Goal: Information Seeking & Learning: Learn about a topic

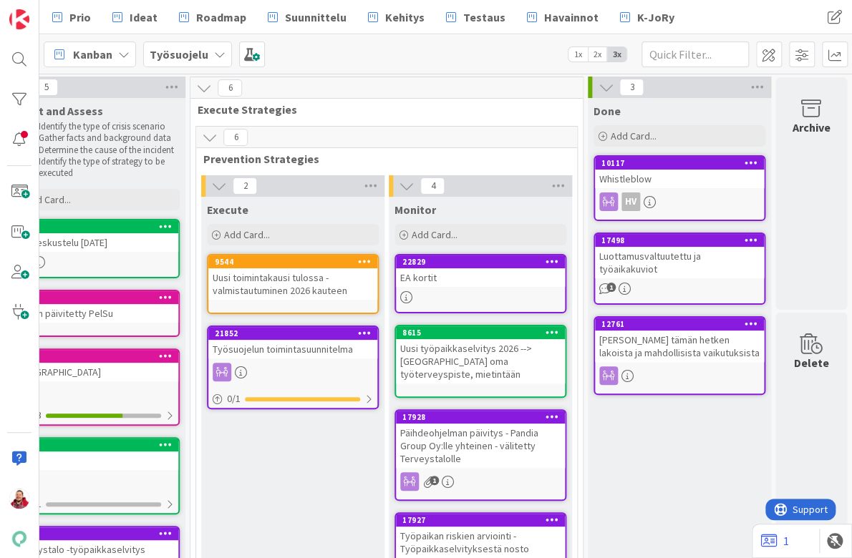
scroll to position [1, 230]
click at [162, 53] on b "Työsuojelu" at bounding box center [179, 54] width 59 height 14
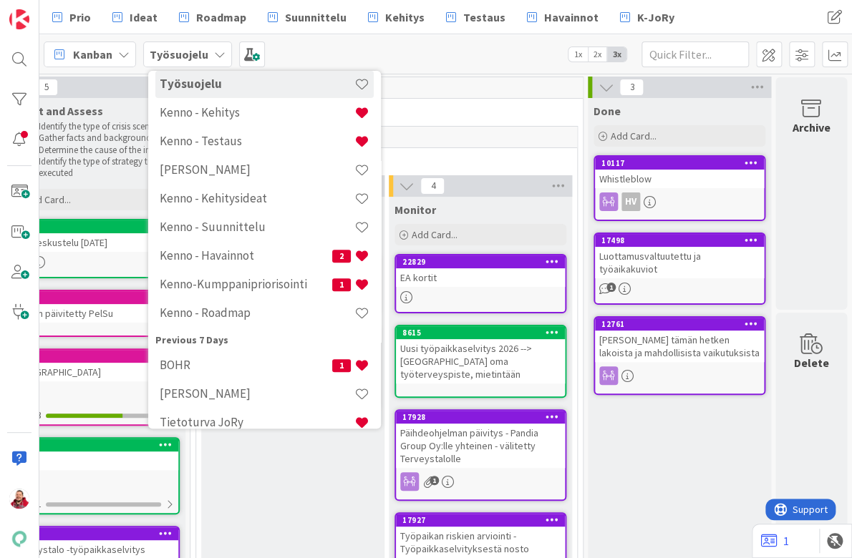
scroll to position [246, 0]
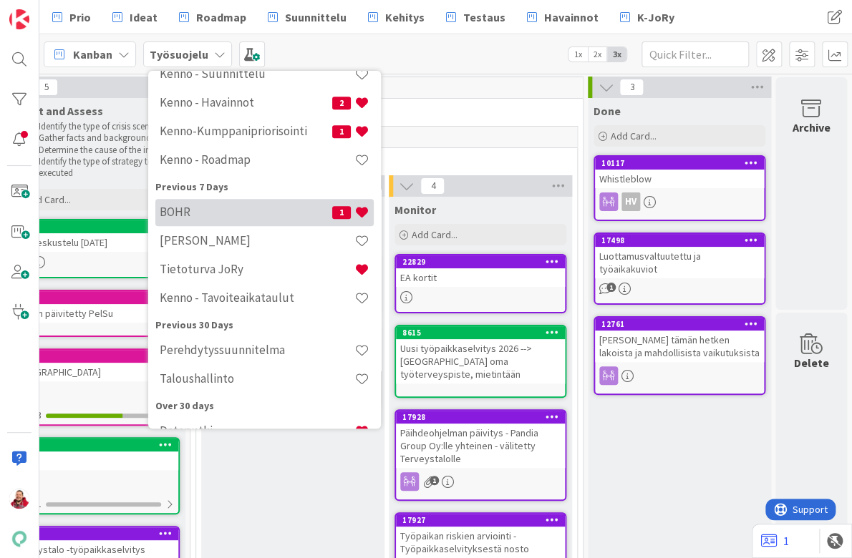
click at [197, 215] on div "BOHR 1" at bounding box center [264, 212] width 218 height 27
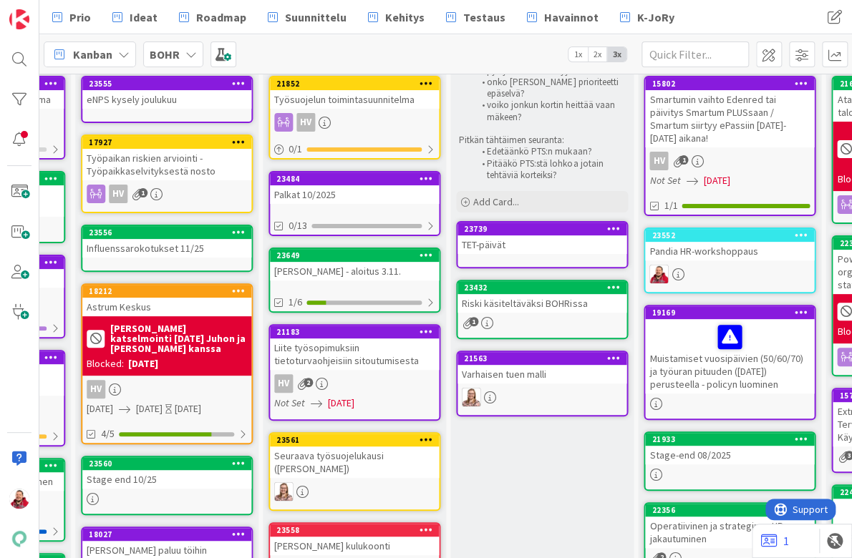
scroll to position [97, 532]
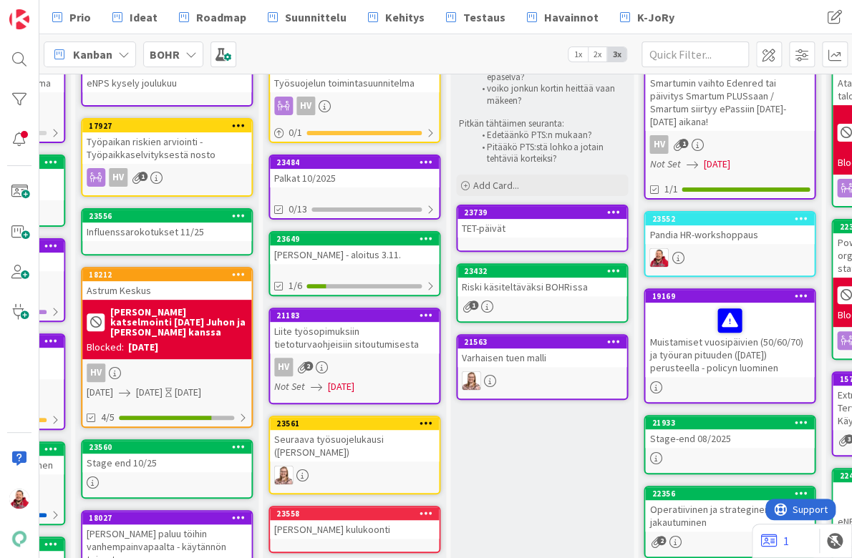
click at [552, 278] on div "Riski käsiteltäväksi BOHRissa" at bounding box center [541, 287] width 169 height 19
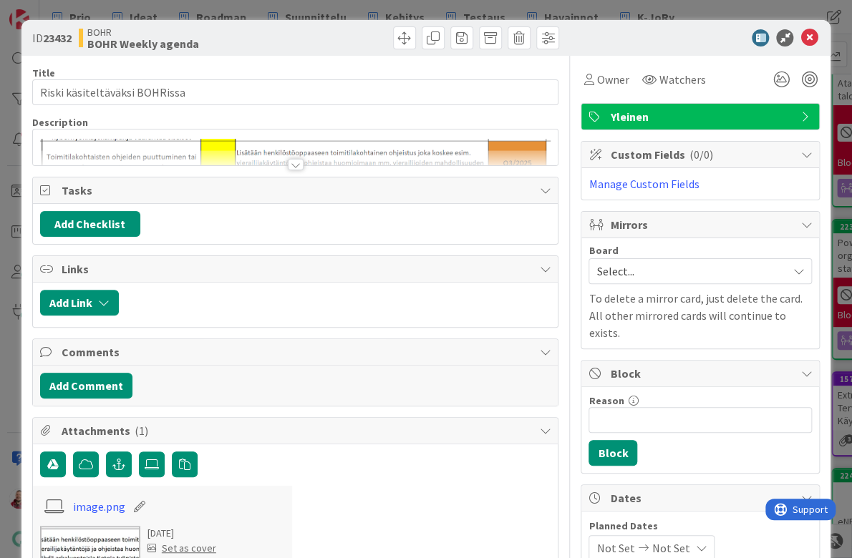
click at [294, 159] on div at bounding box center [296, 164] width 16 height 11
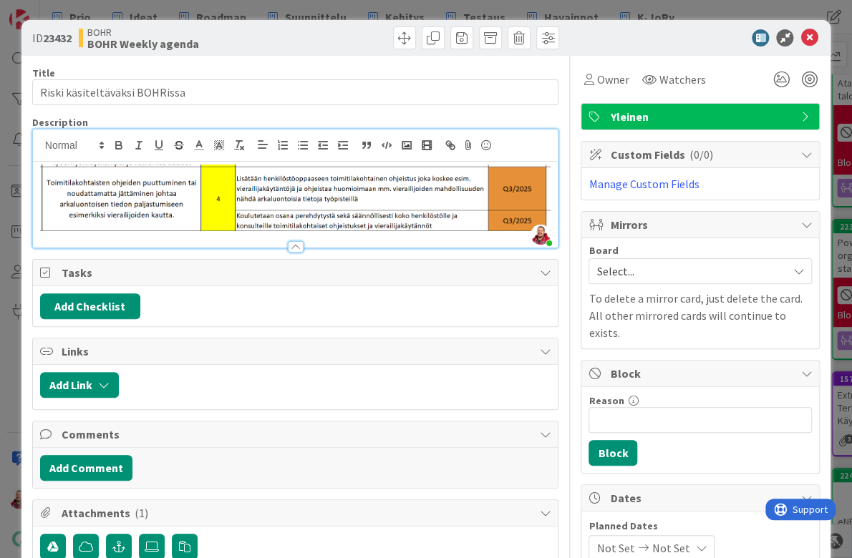
click at [295, 241] on div at bounding box center [296, 246] width 16 height 11
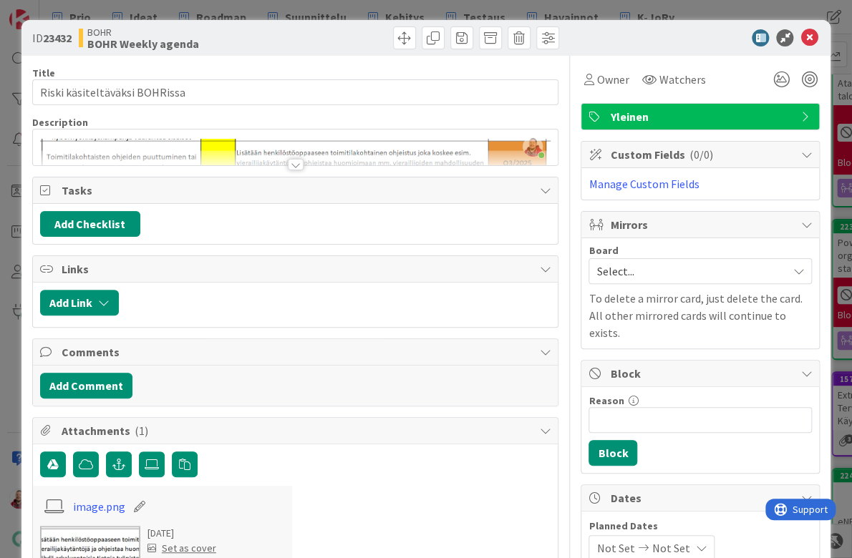
click at [297, 159] on div at bounding box center [296, 164] width 16 height 11
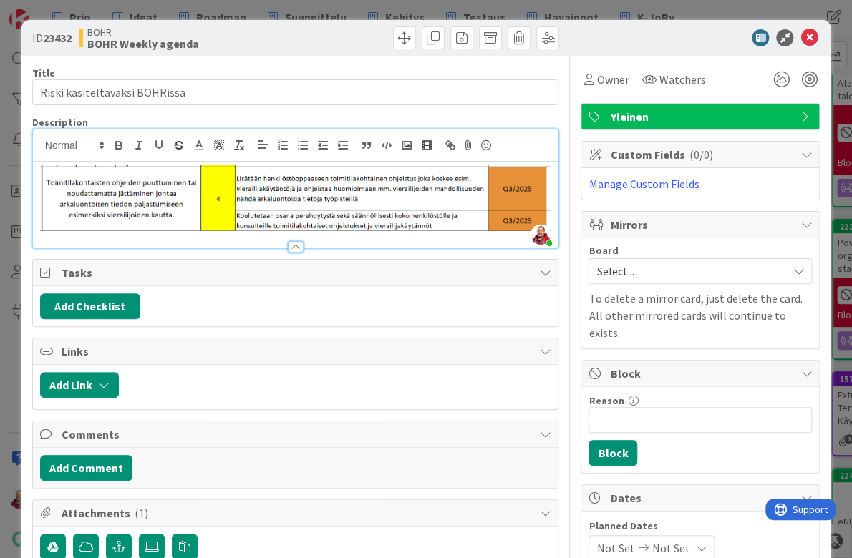
click at [684, 34] on div at bounding box center [692, 37] width 253 height 17
click at [813, 32] on icon at bounding box center [808, 37] width 17 height 17
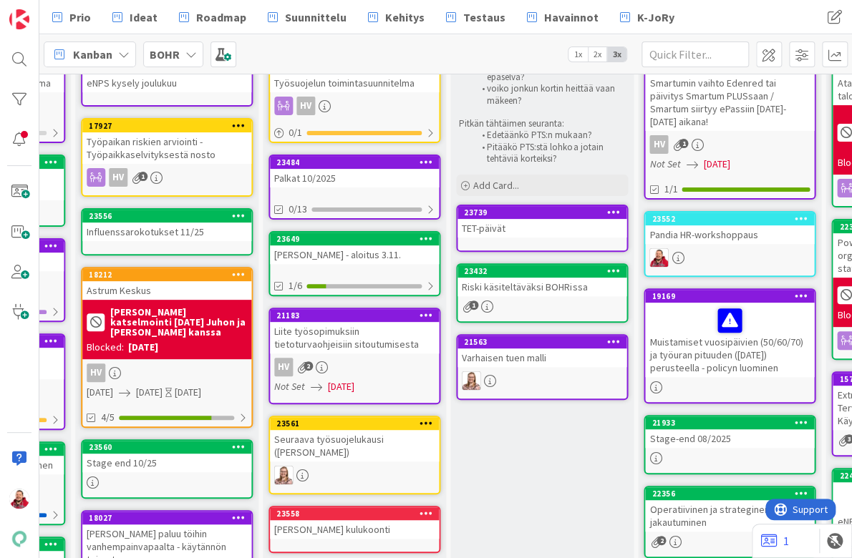
click at [540, 278] on div "Riski käsiteltäväksi BOHRissa" at bounding box center [541, 287] width 169 height 19
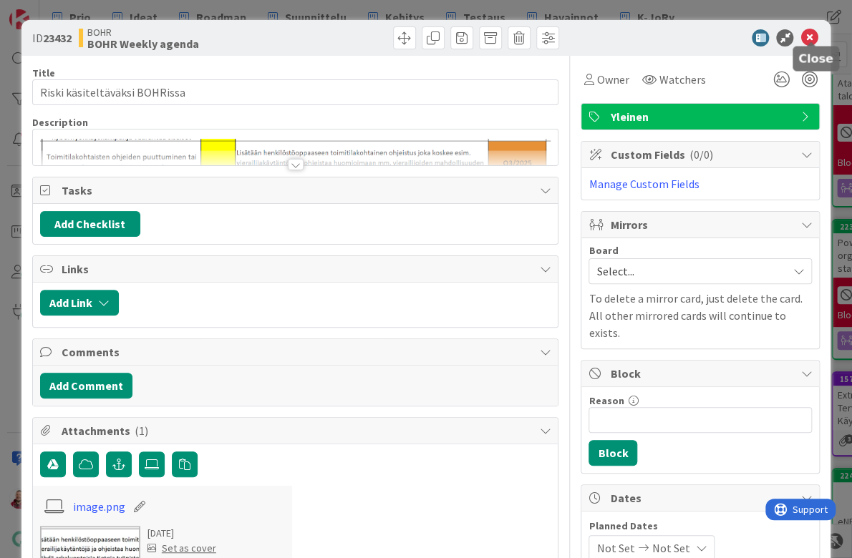
click at [812, 36] on icon at bounding box center [808, 37] width 17 height 17
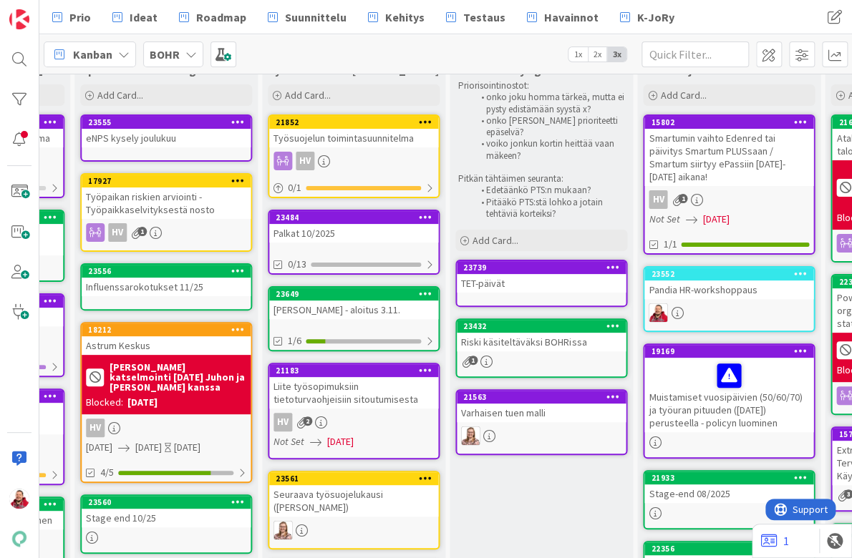
scroll to position [0, 533]
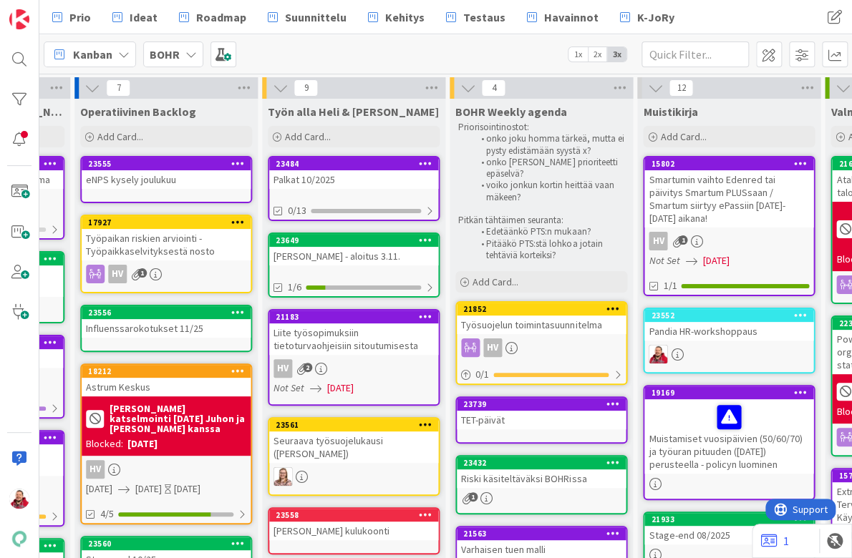
click at [510, 316] on div "Työsuojelun toimintasuunnitelma" at bounding box center [541, 325] width 169 height 19
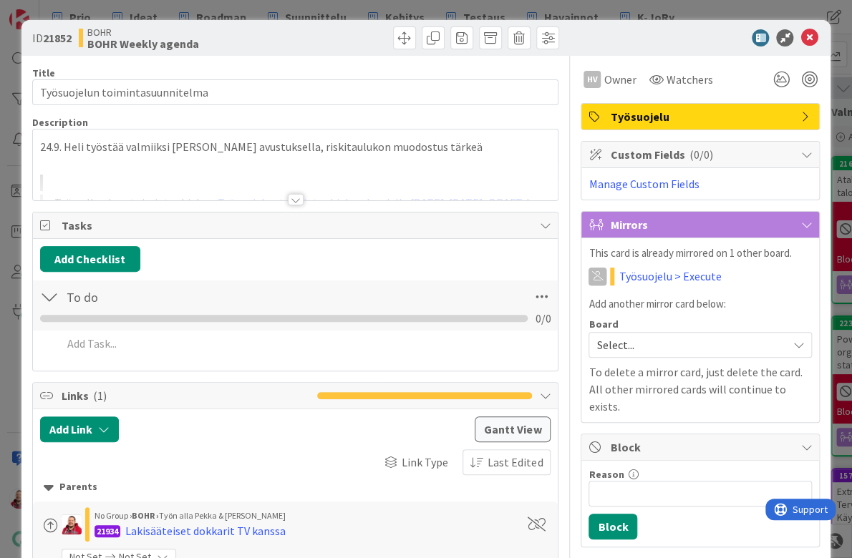
click at [294, 194] on div at bounding box center [296, 199] width 16 height 11
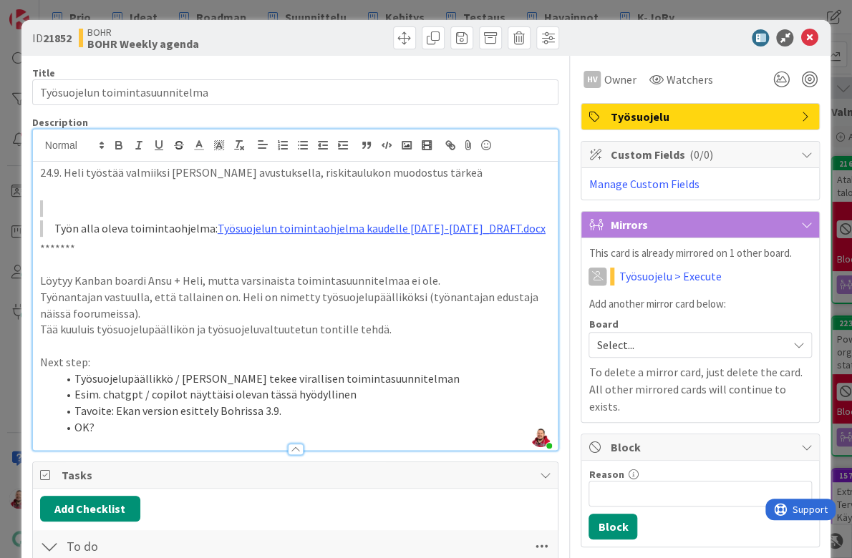
click at [257, 36] on div "BOHR BOHR Weekly agenda" at bounding box center [185, 37] width 213 height 23
click at [810, 32] on icon at bounding box center [808, 37] width 17 height 17
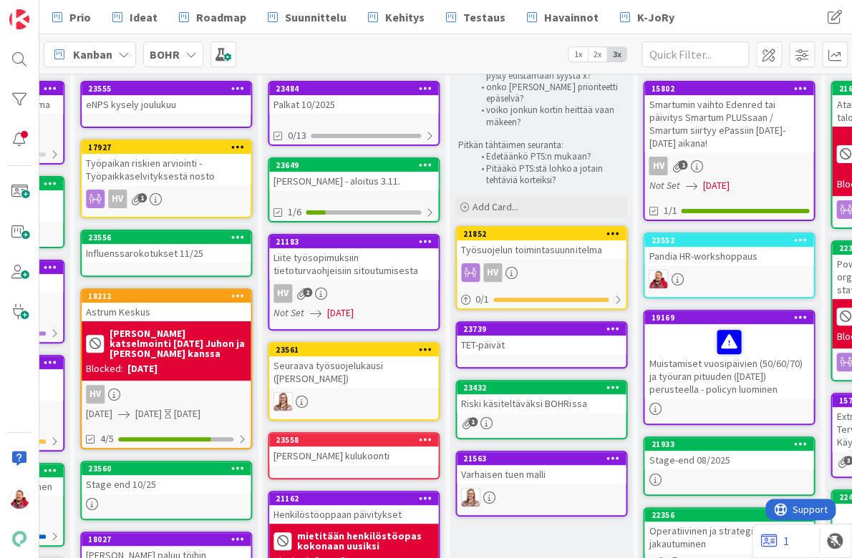
click at [528, 241] on div "Työsuojelun toimintasuunnitelma" at bounding box center [541, 250] width 169 height 19
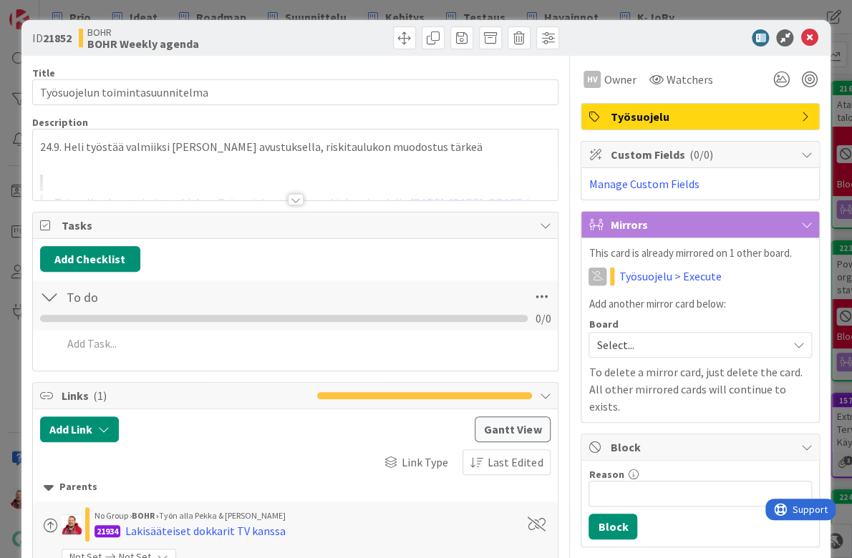
click at [301, 194] on div at bounding box center [296, 199] width 16 height 11
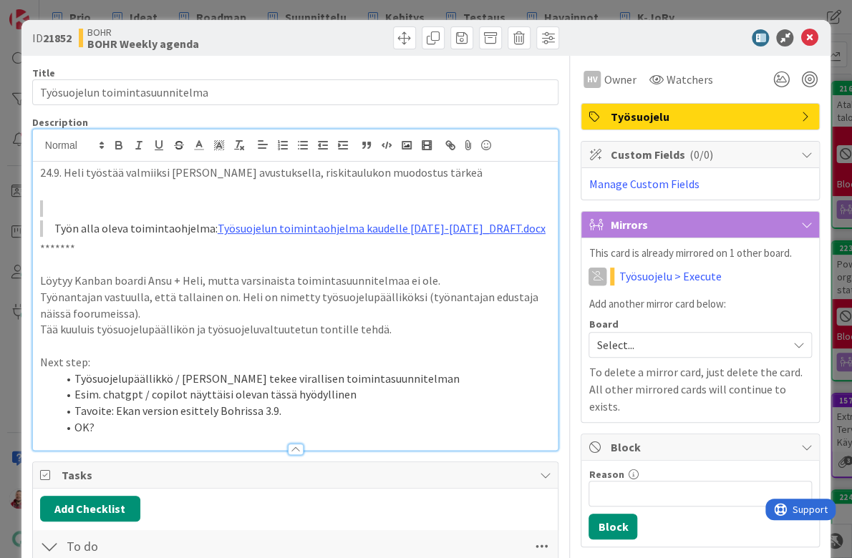
click at [74, 181] on p at bounding box center [295, 189] width 511 height 16
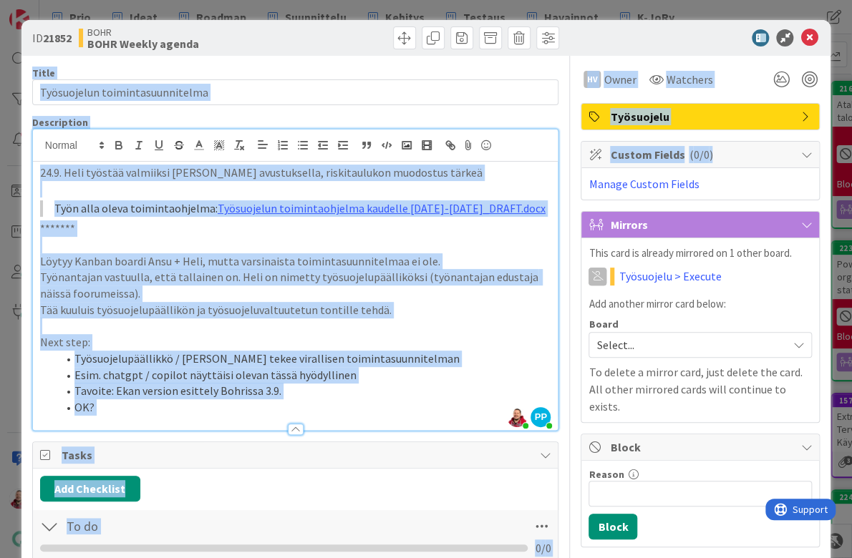
drag, startPoint x: 810, startPoint y: 39, endPoint x: 748, endPoint y: 144, distance: 121.7
click at [483, 221] on p "*******" at bounding box center [295, 229] width 511 height 16
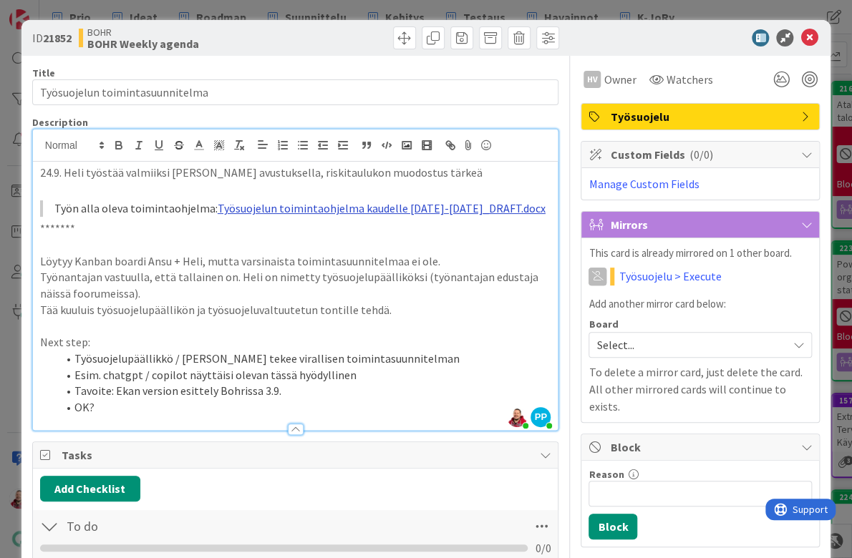
click at [398, 201] on link "Työsuojelun toimintaohjelma kaudelle 2024-2025_DRAFT.docx" at bounding box center [382, 208] width 328 height 14
click at [478, 181] on p at bounding box center [295, 189] width 511 height 16
click at [276, 41] on div "BOHR BOHR Weekly agenda" at bounding box center [185, 37] width 213 height 23
click at [702, 40] on div at bounding box center [692, 37] width 253 height 17
click at [261, 37] on div "BOHR BOHR Weekly agenda" at bounding box center [185, 37] width 213 height 23
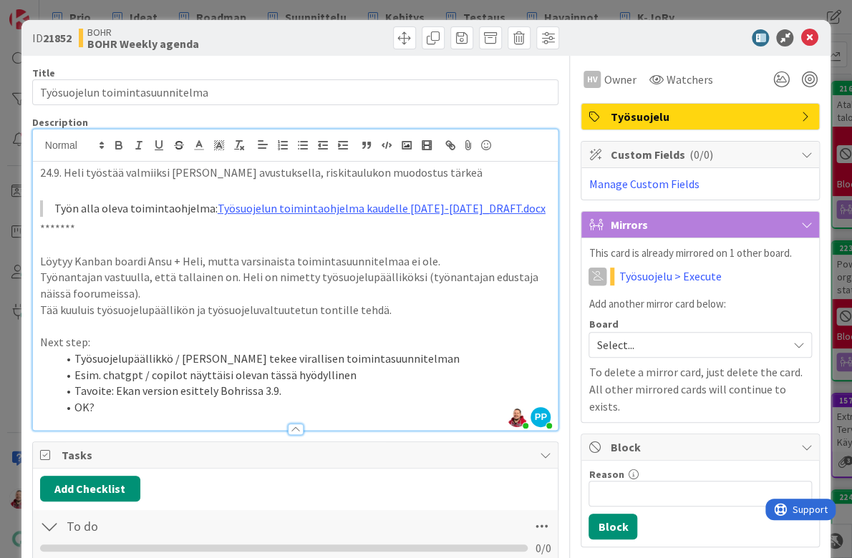
click at [261, 37] on div "BOHR BOHR Weekly agenda" at bounding box center [185, 37] width 213 height 23
click at [670, 38] on div at bounding box center [692, 37] width 253 height 17
click at [397, 269] on p "Työnantajan vastuulla, että tallainen on. Heli on nimetty työsuojelupäälliköksi…" at bounding box center [295, 285] width 511 height 32
click at [805, 34] on icon at bounding box center [808, 37] width 17 height 17
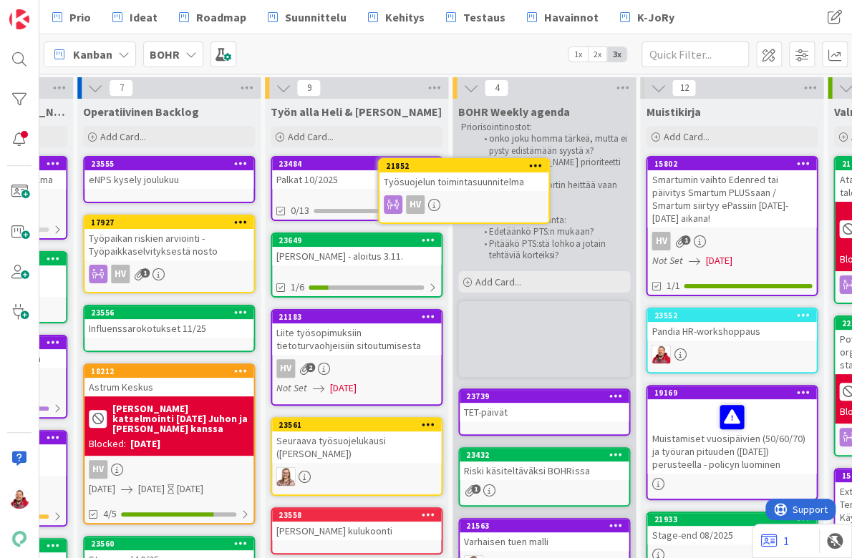
scroll to position [0, 530]
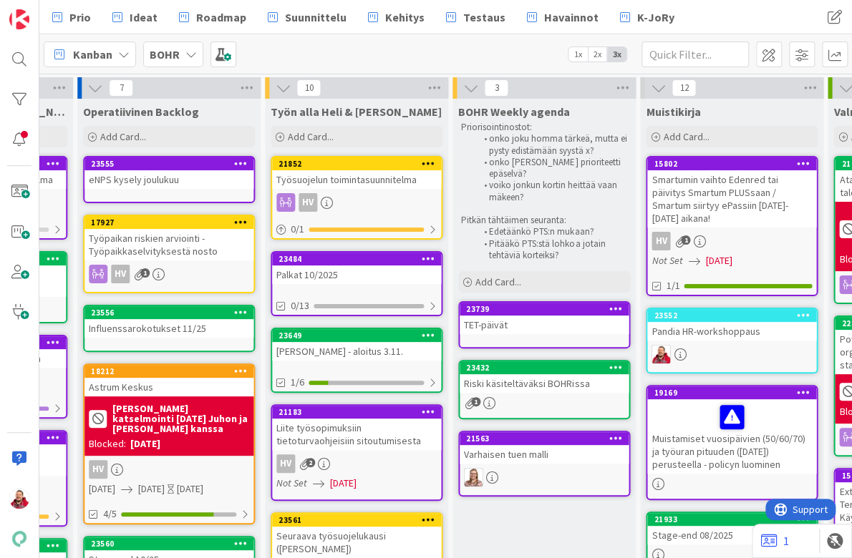
click at [547, 316] on div "TET-päivät" at bounding box center [544, 325] width 169 height 19
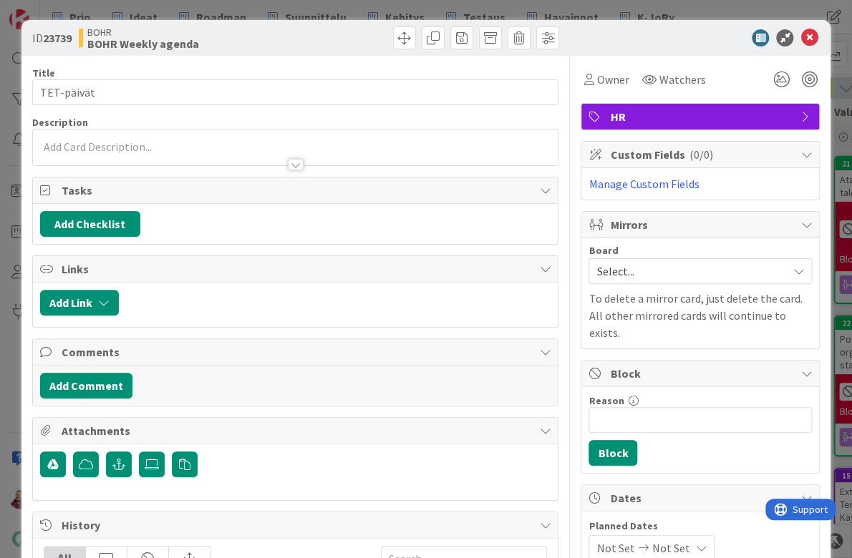
click at [295, 159] on div at bounding box center [296, 164] width 16 height 11
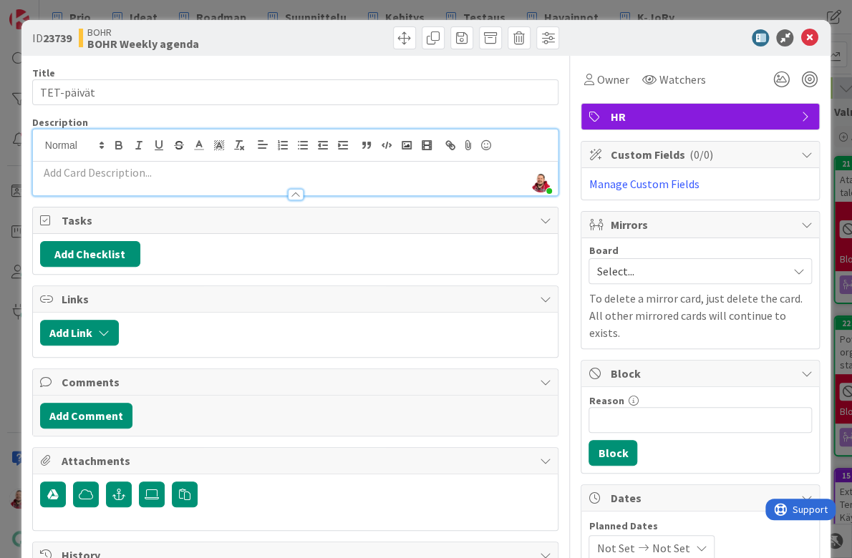
click at [566, 396] on div "Title 11 / 128 TET-päivät Description Juhani Snellman just joined Owner Watcher…" at bounding box center [426, 474] width 788 height 836
click at [641, 37] on div at bounding box center [692, 37] width 253 height 17
click at [685, 46] on div "ID 23739 BOHR BOHR Weekly agenda" at bounding box center [426, 38] width 810 height 36
click at [813, 30] on icon at bounding box center [808, 37] width 17 height 17
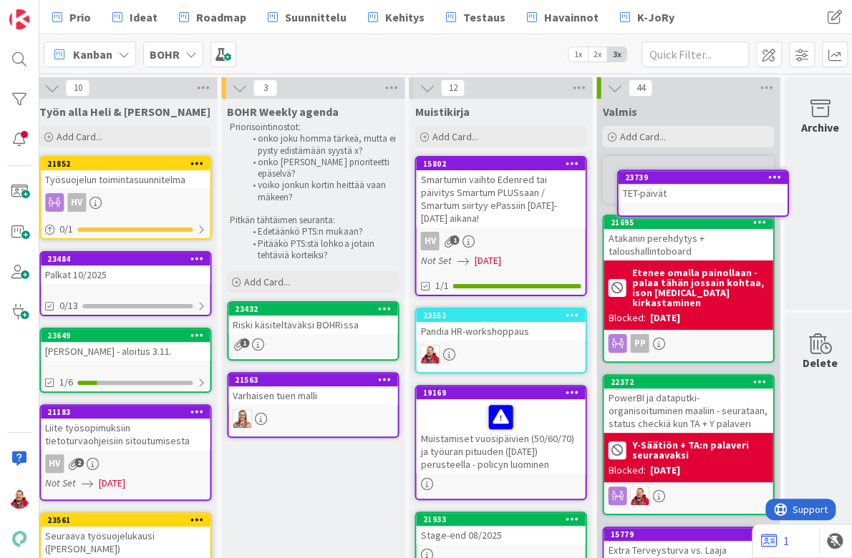
scroll to position [0, 770]
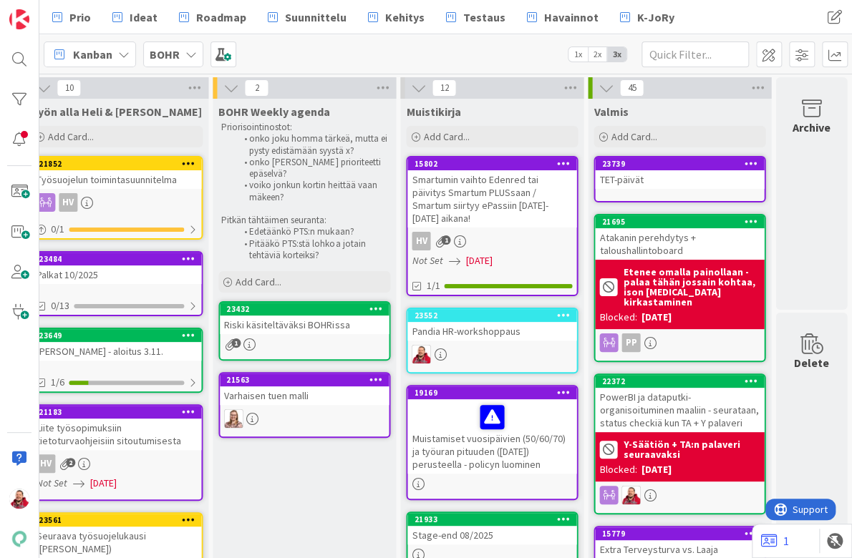
click at [291, 316] on div "Riski käsiteltäväksi BOHRissa" at bounding box center [304, 325] width 169 height 19
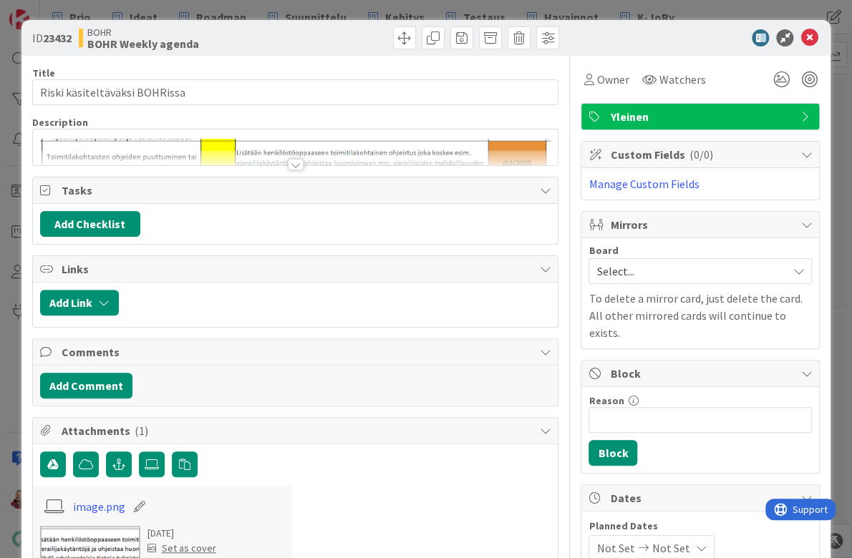
click at [295, 159] on div at bounding box center [296, 164] width 16 height 11
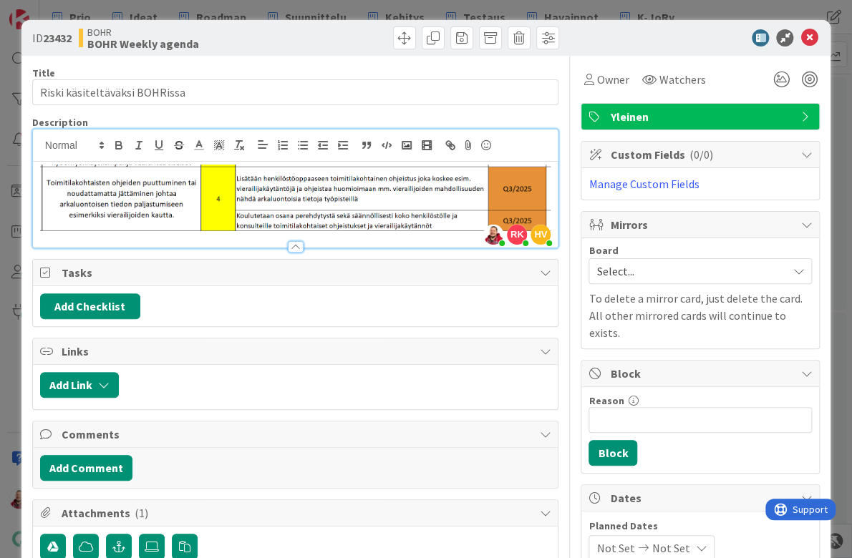
click at [604, 38] on div at bounding box center [692, 37] width 253 height 17
click at [661, 40] on div at bounding box center [692, 37] width 253 height 17
click at [294, 29] on div "ID 23432 BOHR BOHR Weekly agenda" at bounding box center [296, 37] width 528 height 23
click at [813, 34] on icon at bounding box center [808, 37] width 17 height 17
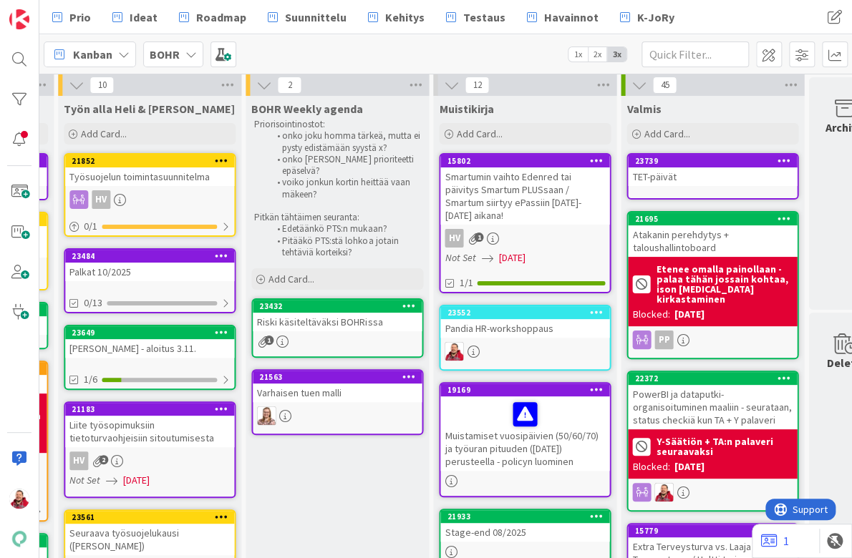
click at [319, 313] on div "Riski käsiteltäväksi BOHRissa" at bounding box center [337, 322] width 169 height 19
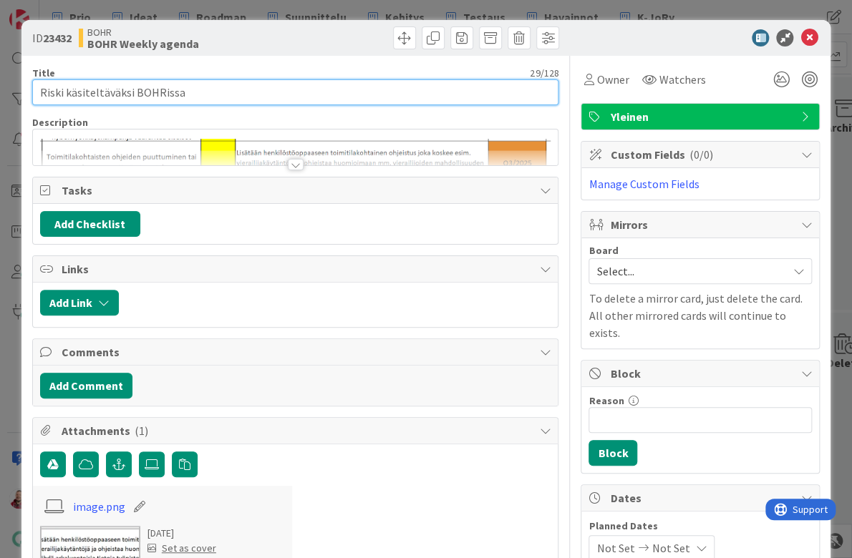
click at [192, 83] on input "Riski käsiteltäväksi BOHRissa" at bounding box center [295, 92] width 527 height 26
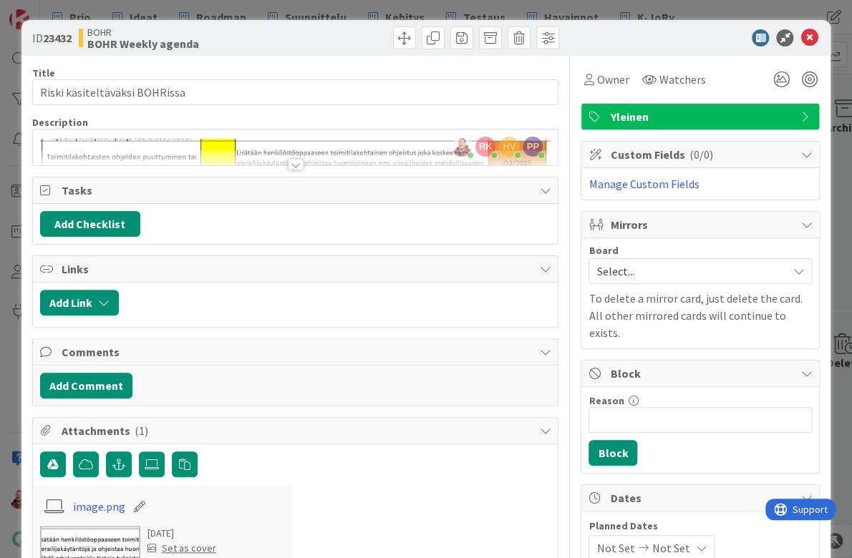
click at [295, 159] on div at bounding box center [296, 164] width 16 height 11
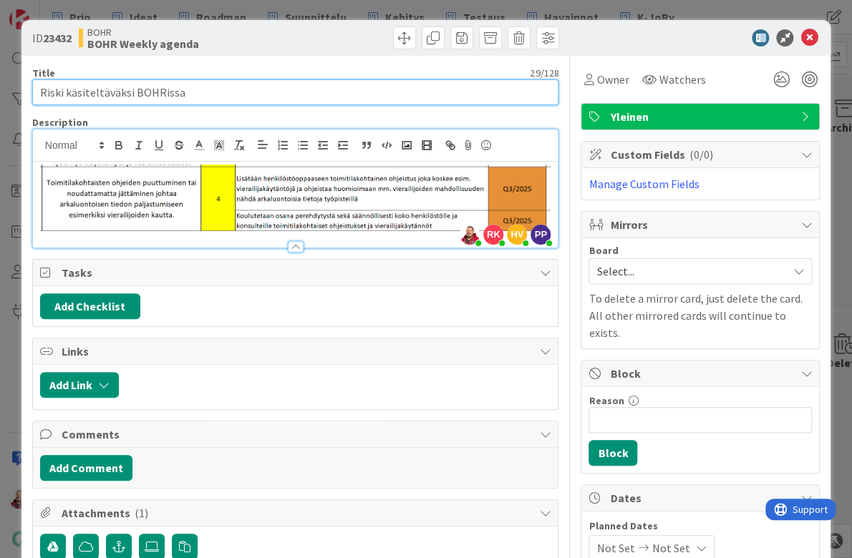
click at [87, 79] on input "Riski käsiteltäväksi BOHRissa" at bounding box center [295, 92] width 527 height 26
type input "Säännölinen koulutus henkilöstölle ja konsulteille toimitilakohtaisista tietotu…"
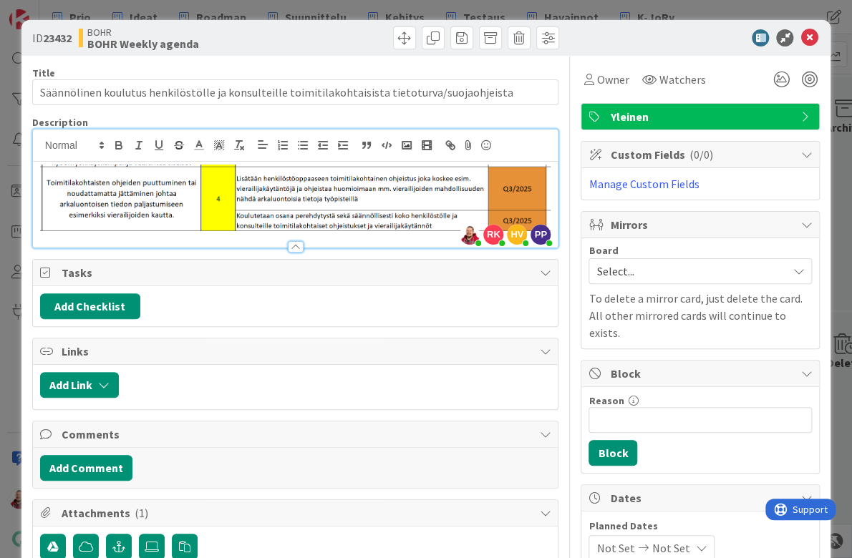
click at [702, 39] on div at bounding box center [692, 37] width 253 height 17
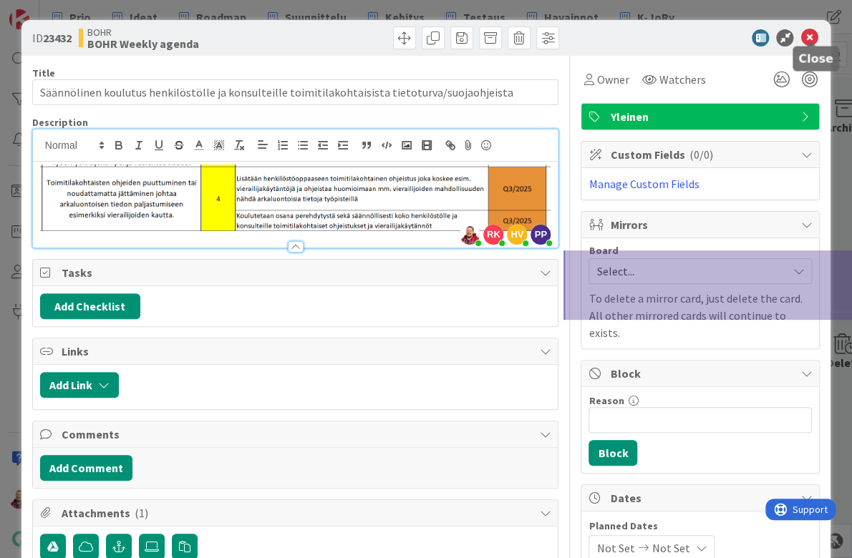
click at [810, 35] on icon at bounding box center [808, 37] width 17 height 17
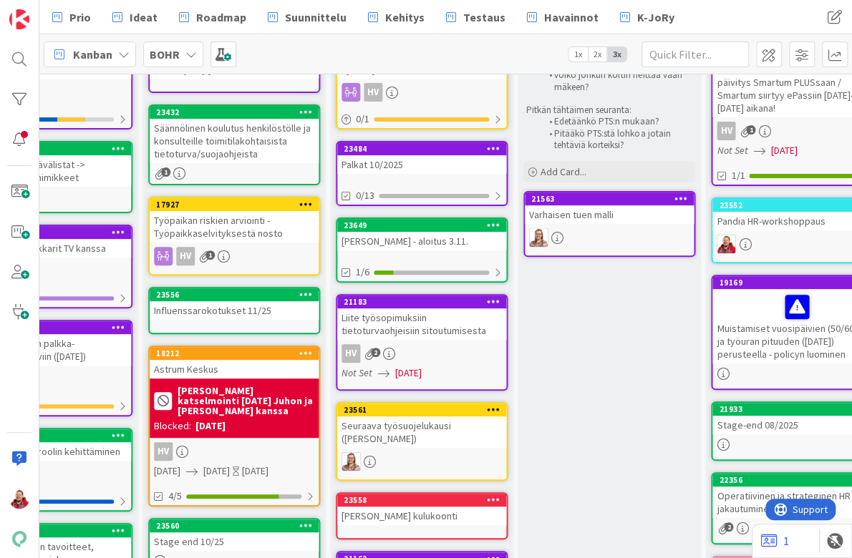
scroll to position [0, 465]
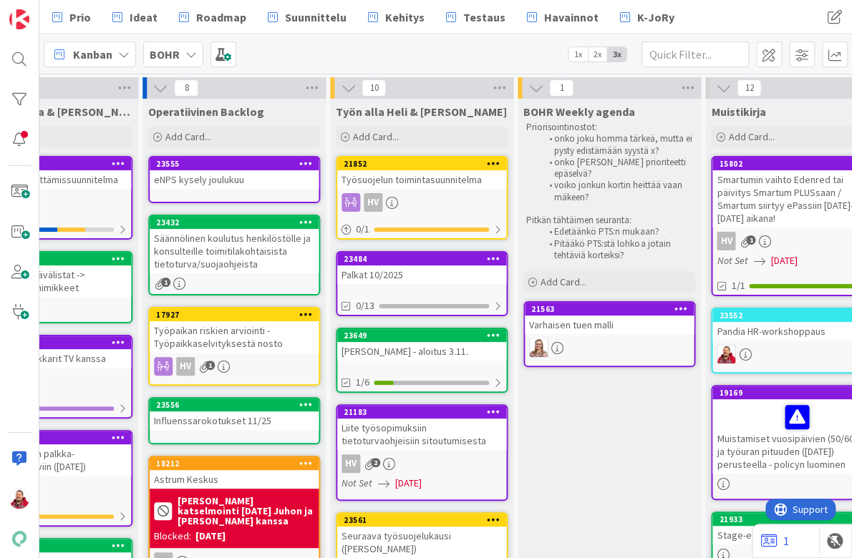
click at [221, 321] on div "Työpaikan riskien arviointi - Työpaikkaselvityksestä nosto" at bounding box center [234, 337] width 169 height 32
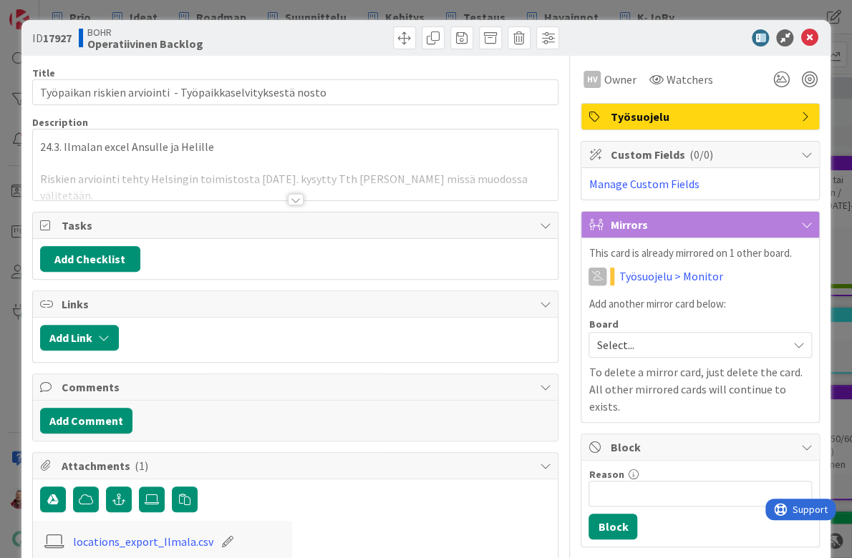
click at [292, 194] on div at bounding box center [296, 199] width 16 height 11
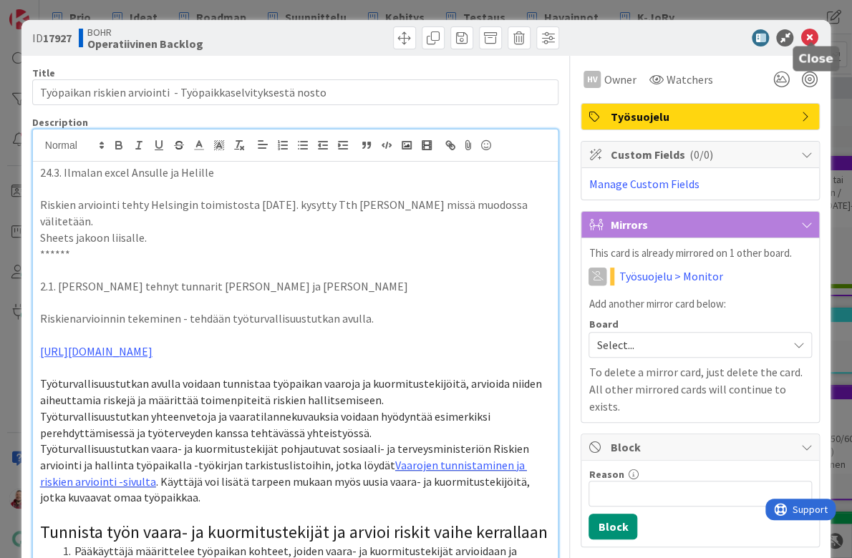
click at [813, 32] on icon at bounding box center [808, 37] width 17 height 17
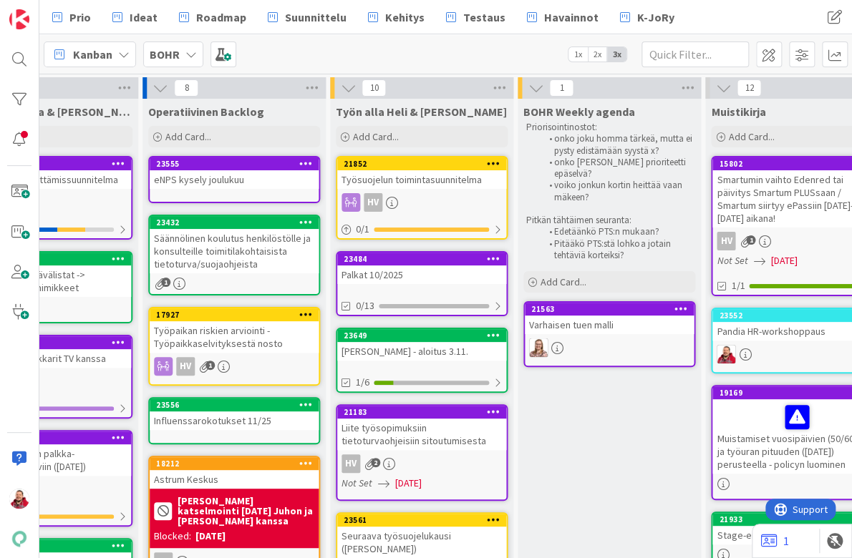
scroll to position [40, 465]
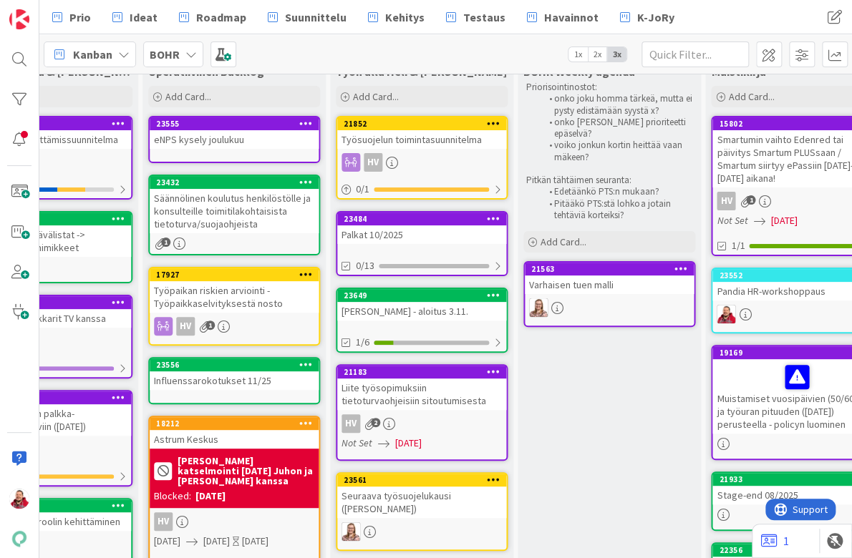
click at [250, 210] on div "Säännölinen koulutus henkilöstölle ja konsulteille toimitilakohtaisista tietotu…" at bounding box center [234, 211] width 169 height 44
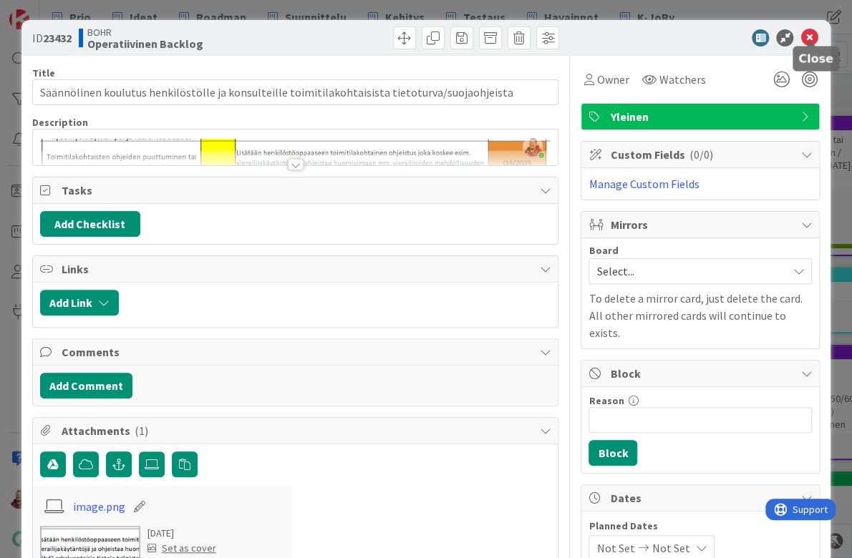
click at [814, 30] on icon at bounding box center [808, 37] width 17 height 17
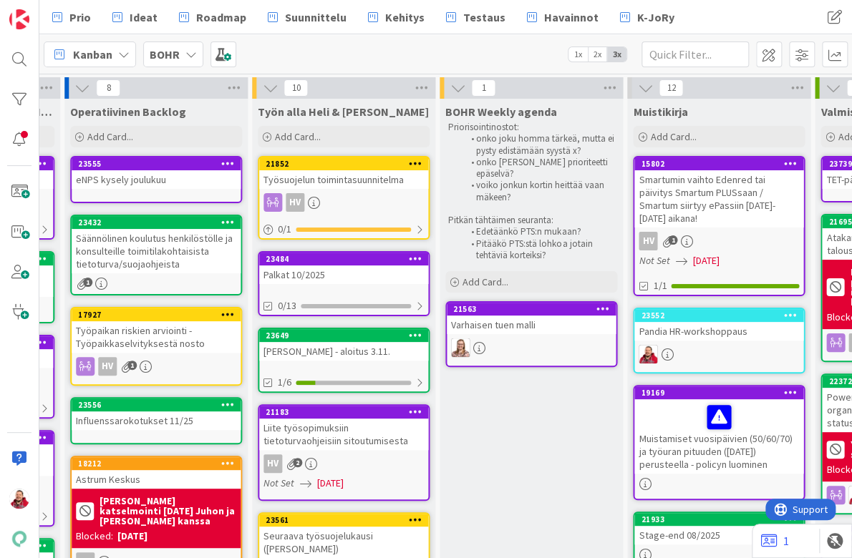
scroll to position [0, 543]
click at [498, 301] on div "21563 Varhaisen tuen malli" at bounding box center [531, 334] width 172 height 66
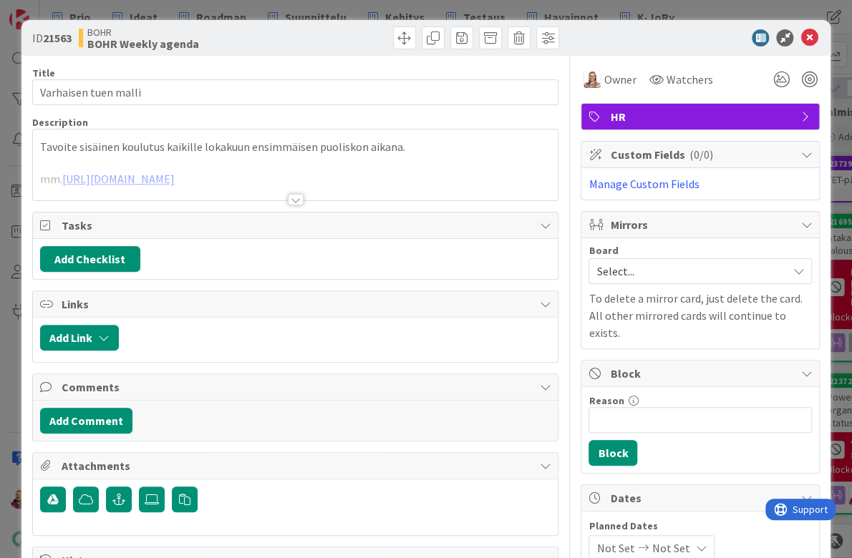
click at [261, 155] on p at bounding box center [295, 163] width 511 height 16
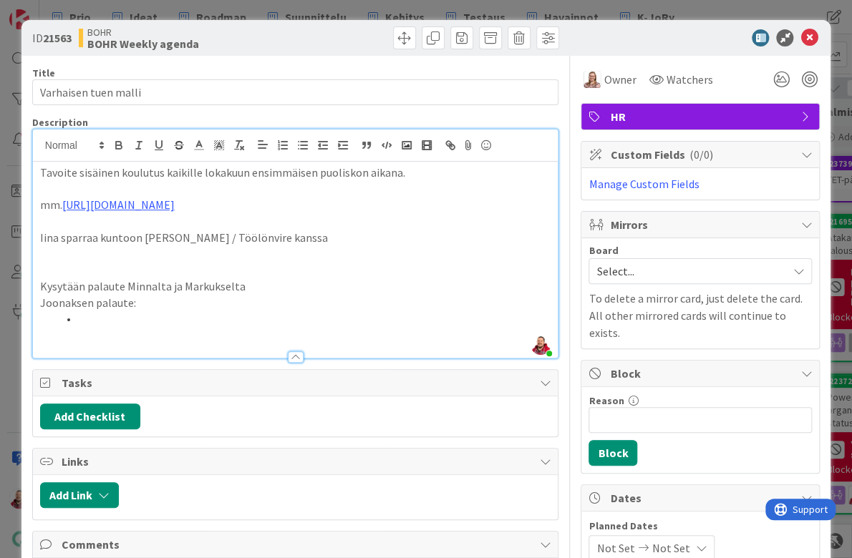
click at [94, 311] on li at bounding box center [304, 319] width 494 height 16
click at [82, 311] on li at bounding box center [304, 319] width 494 height 16
click at [226, 41] on div "BOHR BOHR Weekly agenda" at bounding box center [185, 37] width 213 height 23
click at [95, 311] on li at bounding box center [304, 319] width 494 height 16
click at [209, 279] on p "Kysytään palaute Minnalta ja Markukselta" at bounding box center [295, 287] width 511 height 16
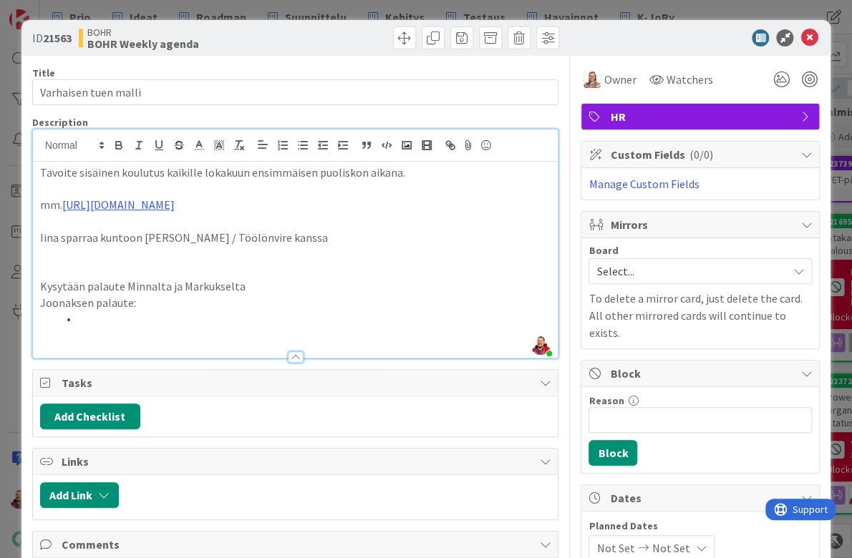
drag, startPoint x: 145, startPoint y: 258, endPoint x: 89, endPoint y: 273, distance: 57.7
click at [89, 311] on li at bounding box center [304, 319] width 494 height 16
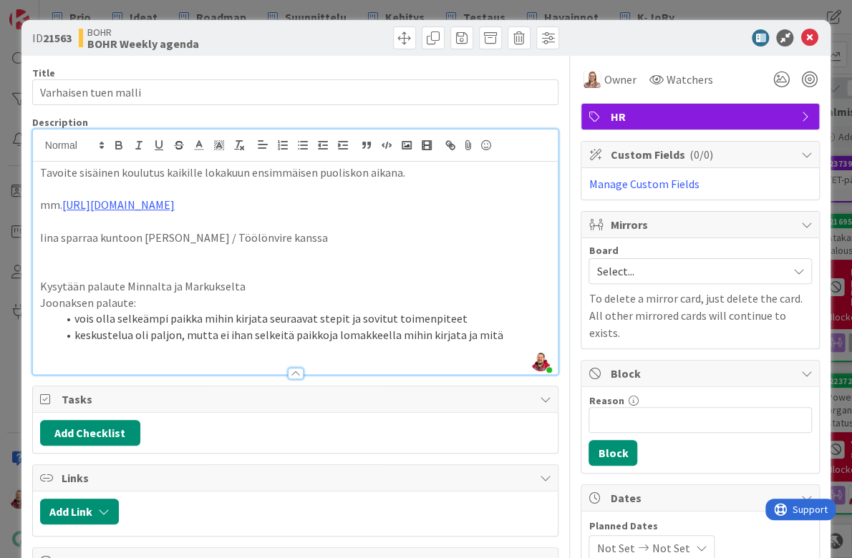
click at [241, 37] on div "BOHR BOHR Weekly agenda" at bounding box center [185, 37] width 213 height 23
click at [813, 34] on icon at bounding box center [808, 37] width 17 height 17
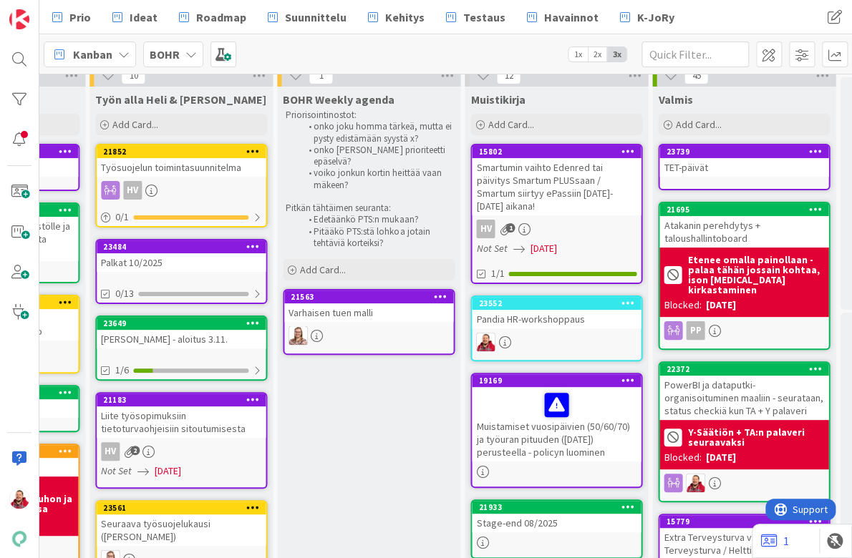
scroll to position [12, 563]
